Goal: Transaction & Acquisition: Download file/media

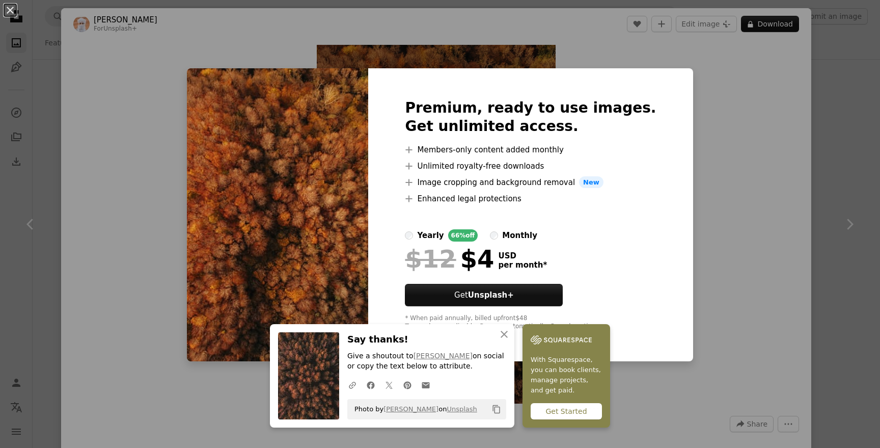
scroll to position [1118, 0]
click at [686, 113] on div "An X shape Premium, ready to use images. Get unlimited access. A plus sign Memb…" at bounding box center [440, 224] width 880 height 448
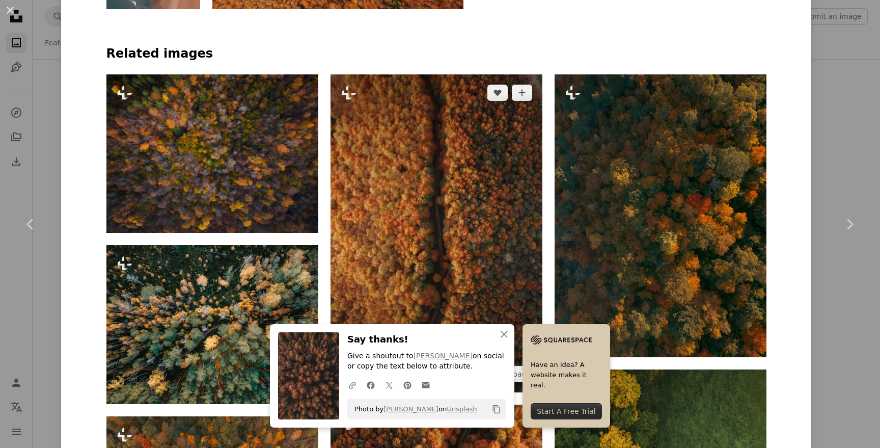
scroll to position [951, 0]
